Goal: Task Accomplishment & Management: Manage account settings

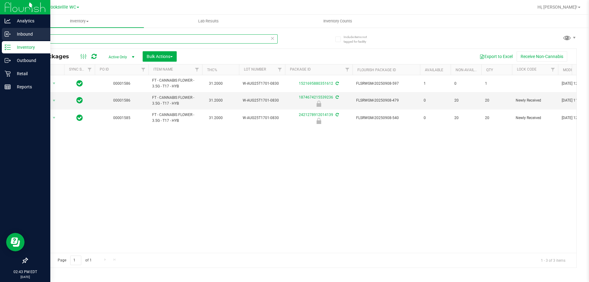
drag, startPoint x: 66, startPoint y: 34, endPoint x: 0, endPoint y: 41, distance: 66.0
click at [0, 40] on div "Analytics Inbound Inventory Outbound Retail Reports 02:43 PM EDT [DATE] 09/27 B…" at bounding box center [294, 141] width 589 height 282
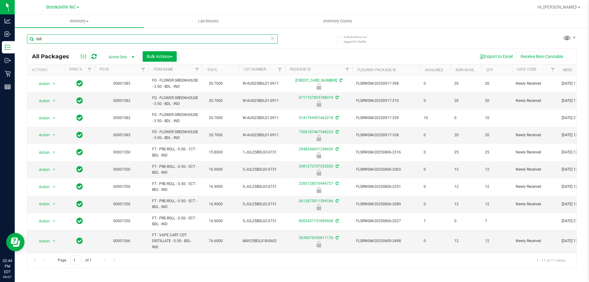
type input "bdl"
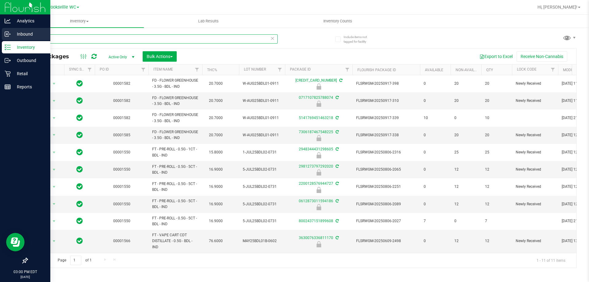
drag, startPoint x: 11, startPoint y: 40, endPoint x: 0, endPoint y: 39, distance: 11.4
click at [0, 40] on div "Analytics Inbound Inventory Outbound Retail Reports 03:00 PM EDT [DATE] 09/27 B…" at bounding box center [294, 141] width 589 height 282
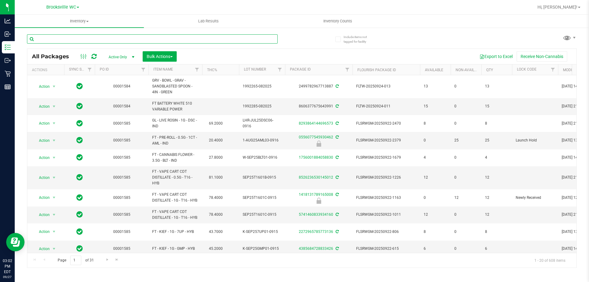
click at [47, 41] on input "text" at bounding box center [152, 38] width 251 height 9
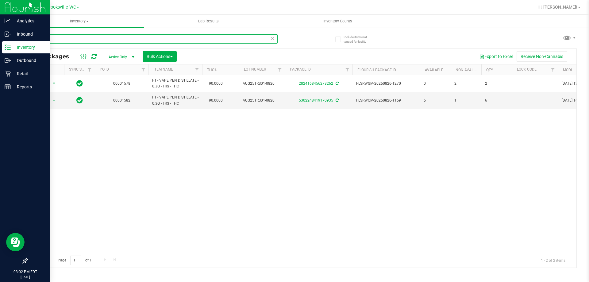
type input "trs"
click at [20, 73] on p "Retail" at bounding box center [29, 73] width 37 height 7
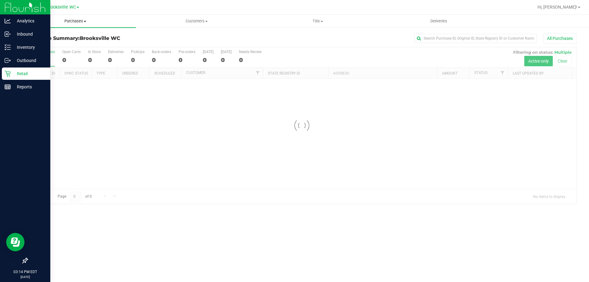
click at [72, 23] on span "Purchases" at bounding box center [75, 21] width 121 height 6
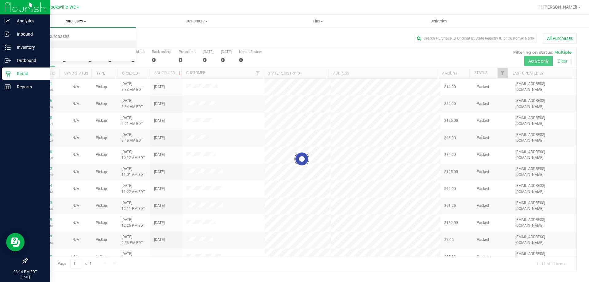
click at [64, 46] on li "Fulfillment" at bounding box center [75, 44] width 121 height 7
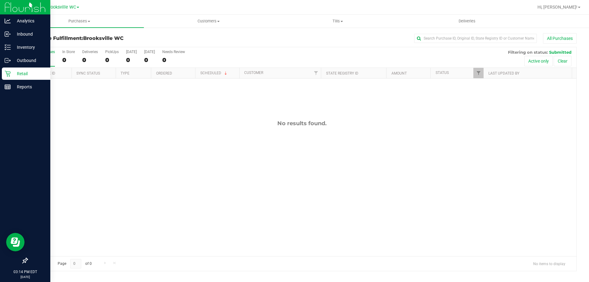
click at [280, 48] on div "All Purchases 0 In Store 0 Deliveries 0 PickUps 0 [DATE] 0 [DATE] 0 Needs Revie…" at bounding box center [301, 49] width 549 height 5
click at [284, 43] on div "All Purchases" at bounding box center [393, 38] width 367 height 10
click at [286, 63] on div "All Purchases 0 In Store 0 Deliveries 0 PickUps 0 [DATE] 0 [DATE] 0 Needs Revie…" at bounding box center [301, 57] width 549 height 21
click at [304, 41] on div "All Purchases" at bounding box center [393, 38] width 367 height 10
click at [77, 24] on uib-tab-heading "Purchases Summary of purchases Fulfillment All purchases" at bounding box center [79, 21] width 129 height 13
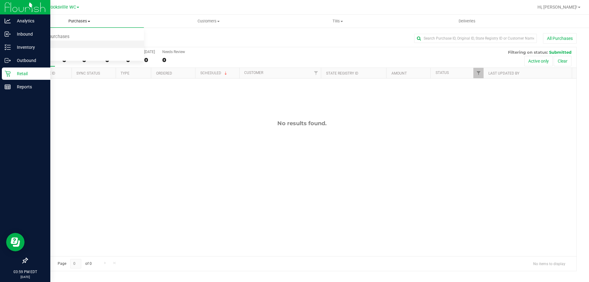
click at [81, 42] on li "Fulfillment" at bounding box center [79, 44] width 129 height 7
click at [344, 52] on div "All Purchases 0 In Store 0 Deliveries 0 PickUps 0 [DATE] 0 [DATE] 0 Needs Revie…" at bounding box center [301, 57] width 549 height 21
